Goal: Transaction & Acquisition: Purchase product/service

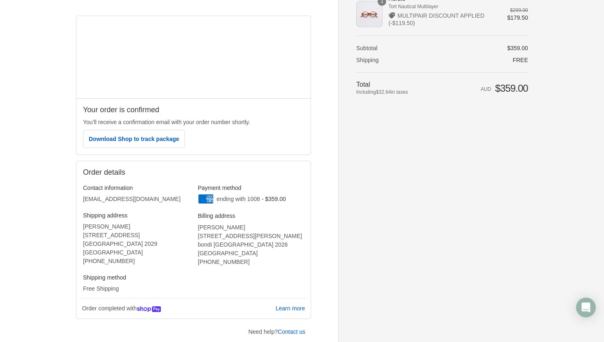
scroll to position [111, 0]
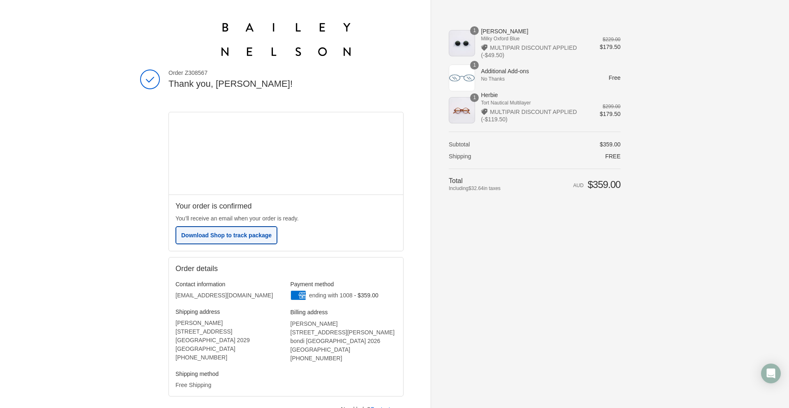
click at [240, 237] on span "Download Shop to track package" at bounding box center [226, 235] width 90 height 7
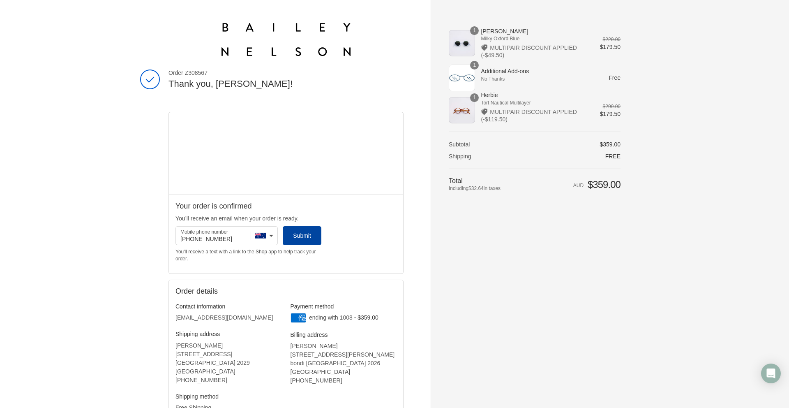
click at [307, 236] on span "Submit" at bounding box center [302, 235] width 18 height 7
